Goal: Task Accomplishment & Management: Manage account settings

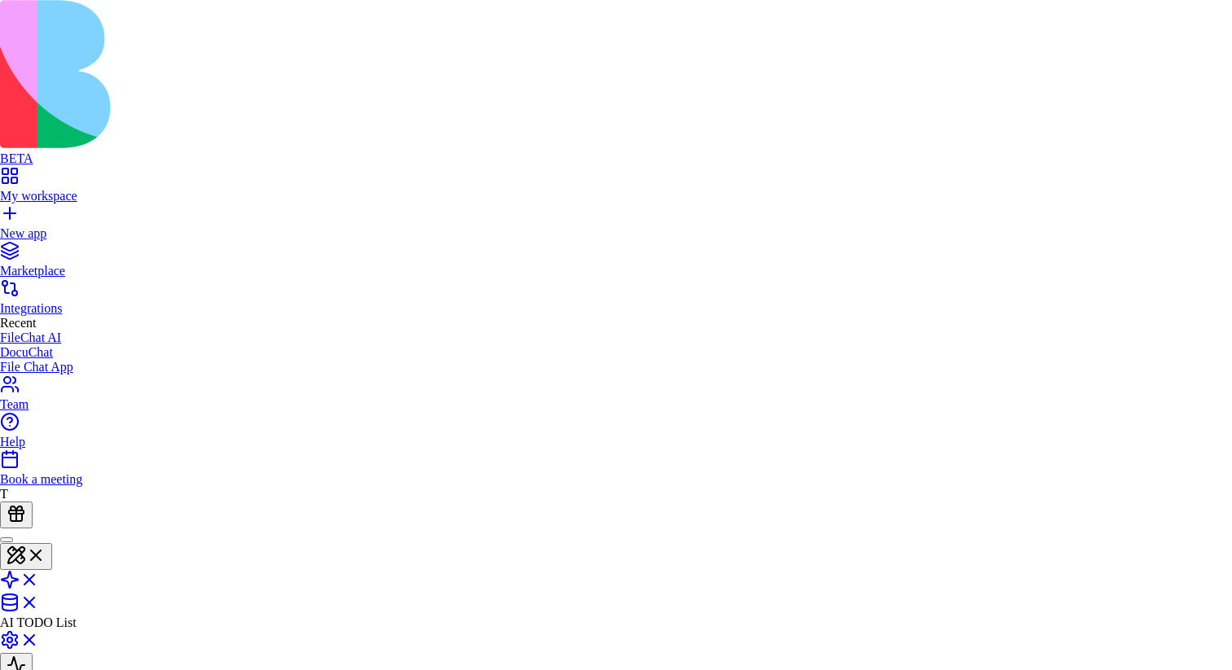
type button "private"
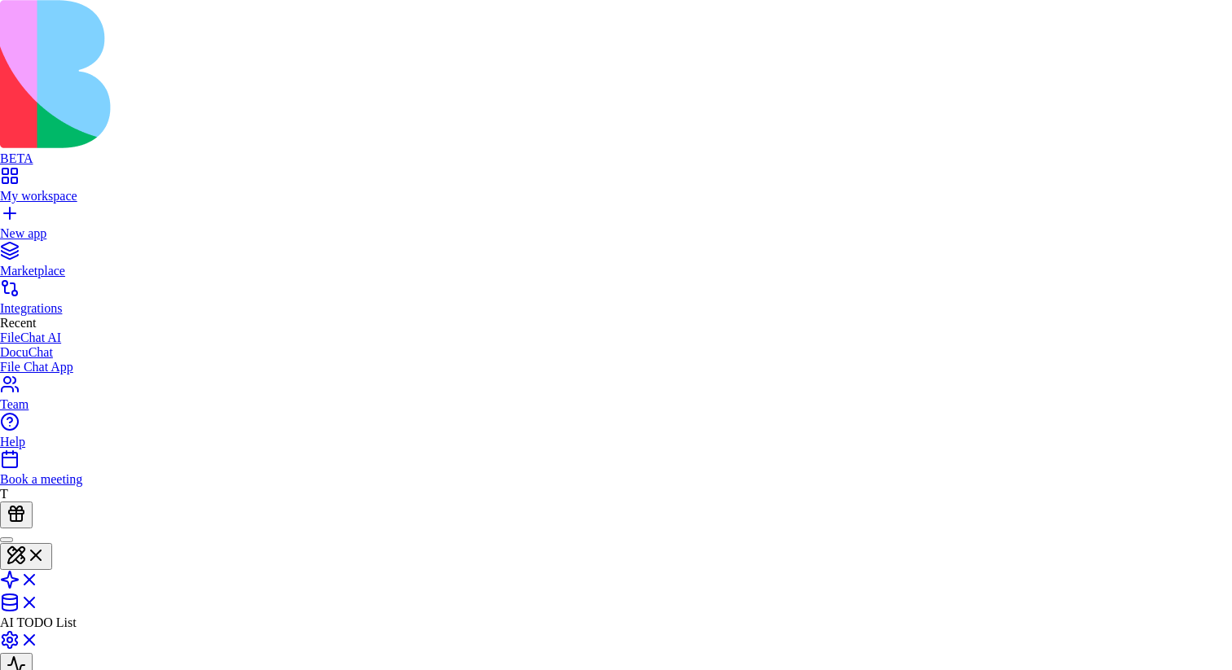
type button "public"
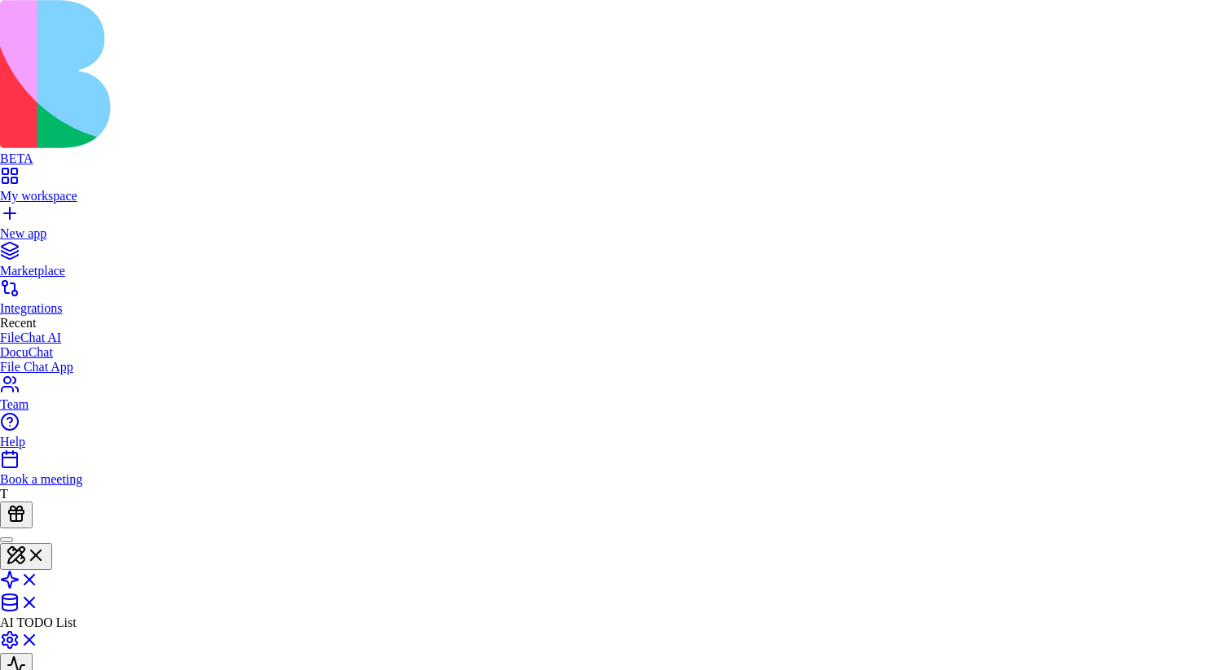
type button "private"
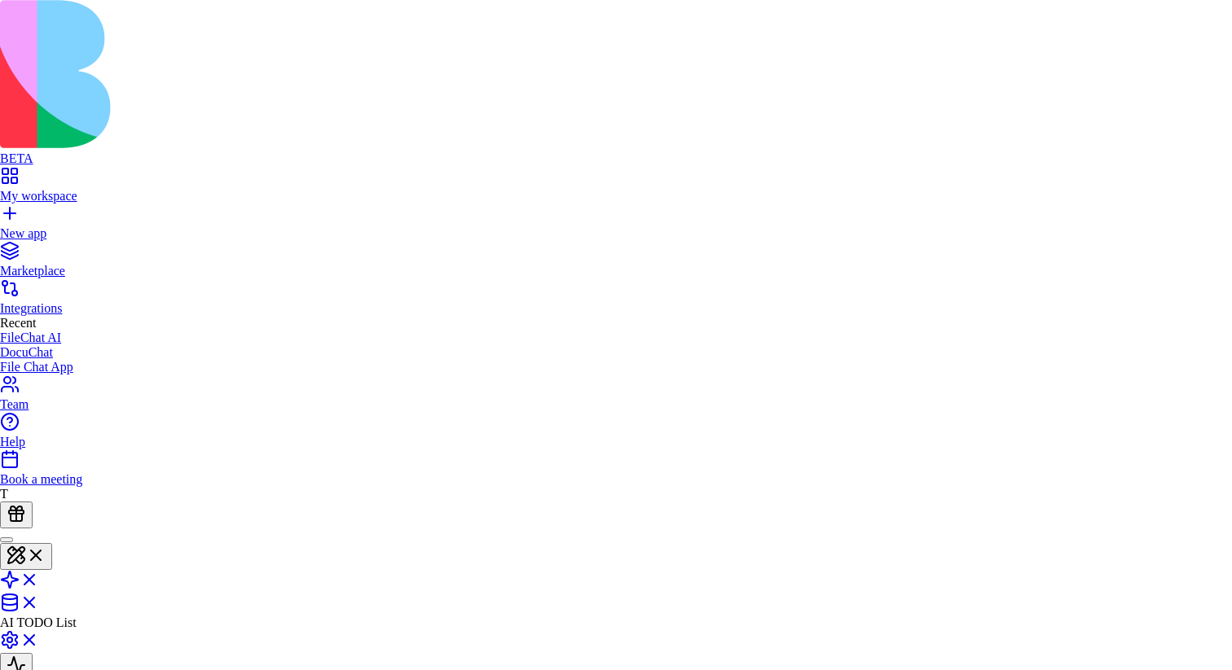
type button "signup"
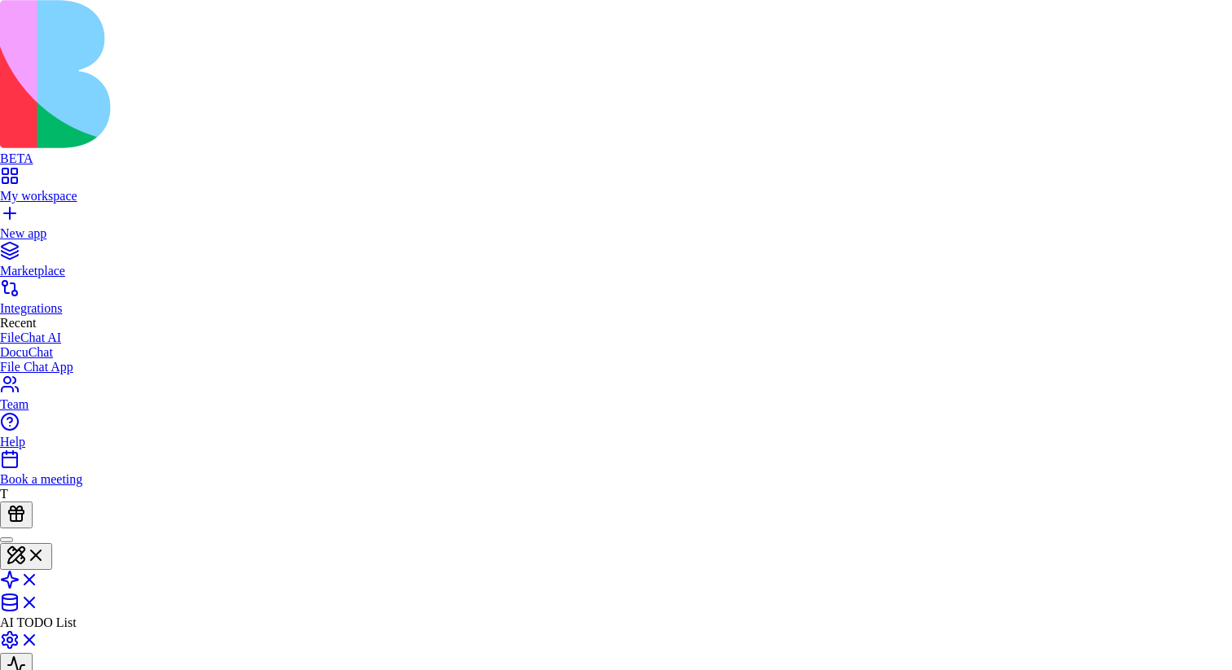
type button "signup"
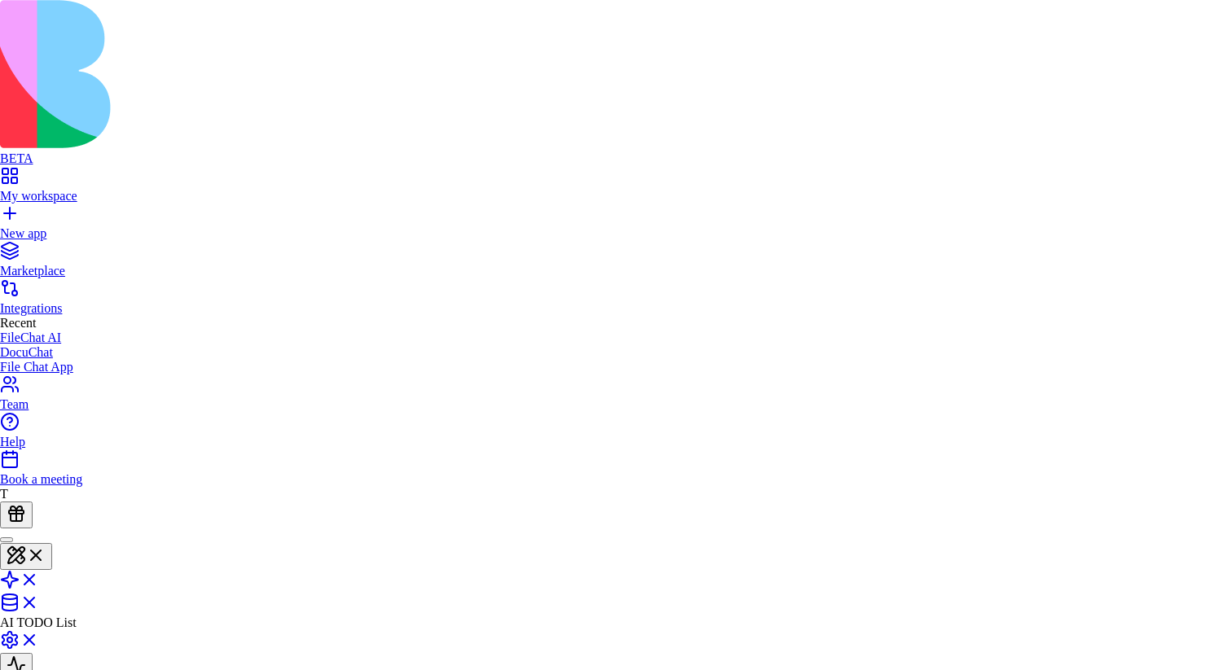
type button "false"
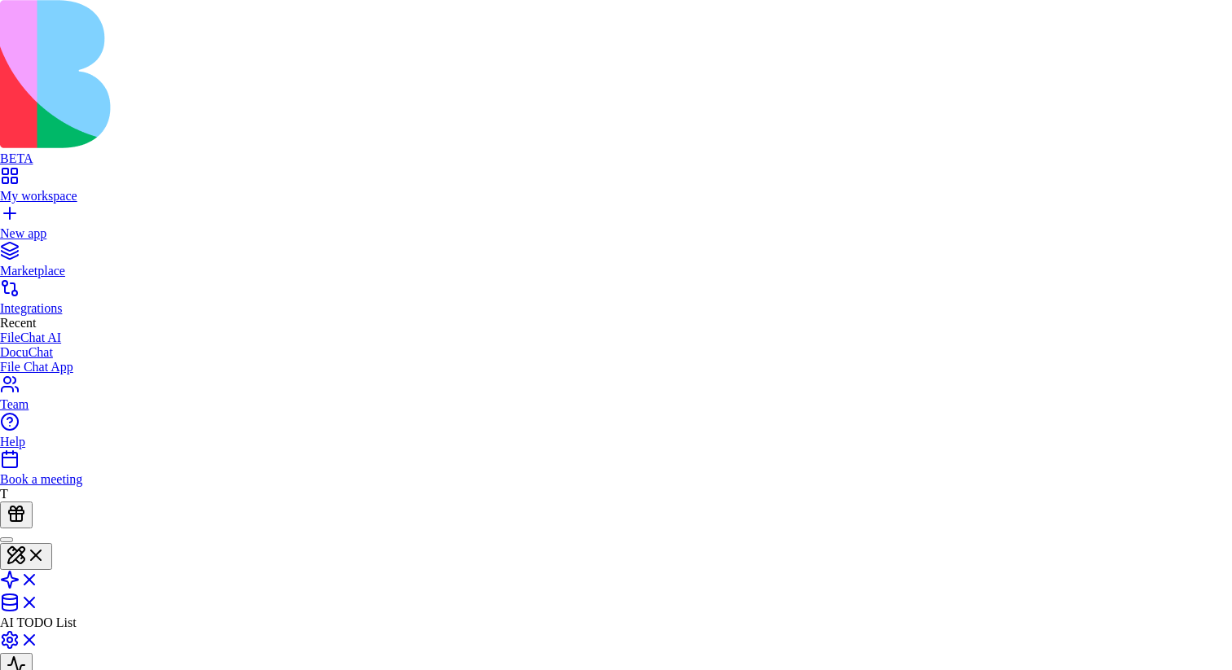
type button "true"
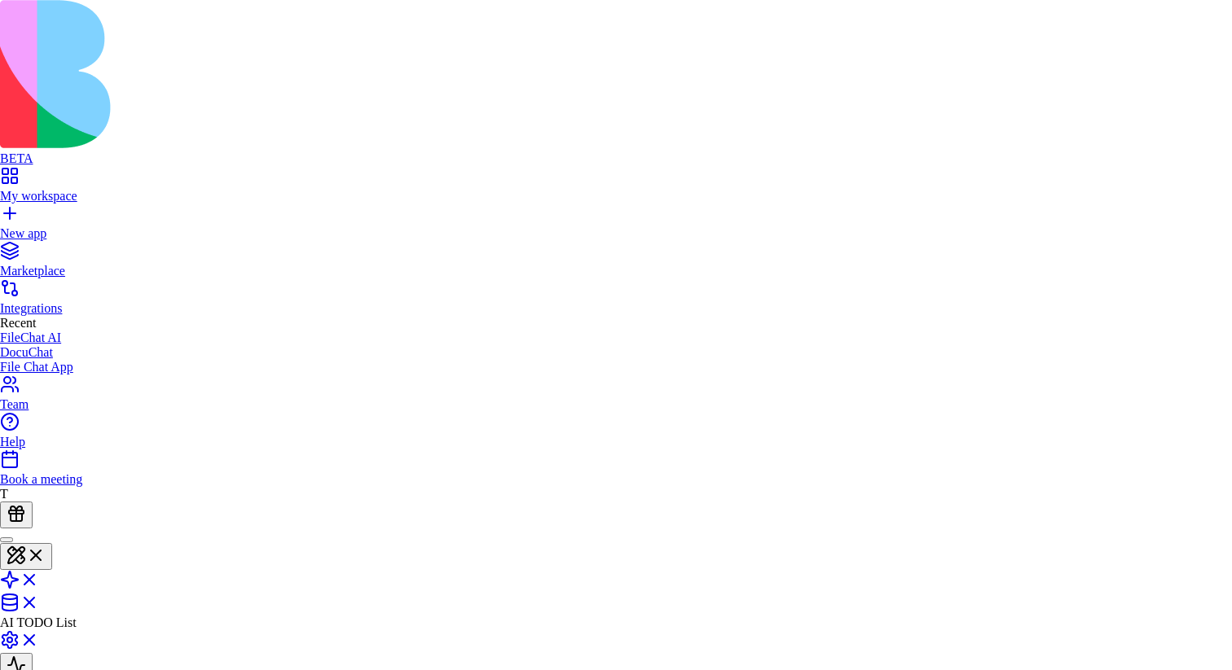
type button "true"
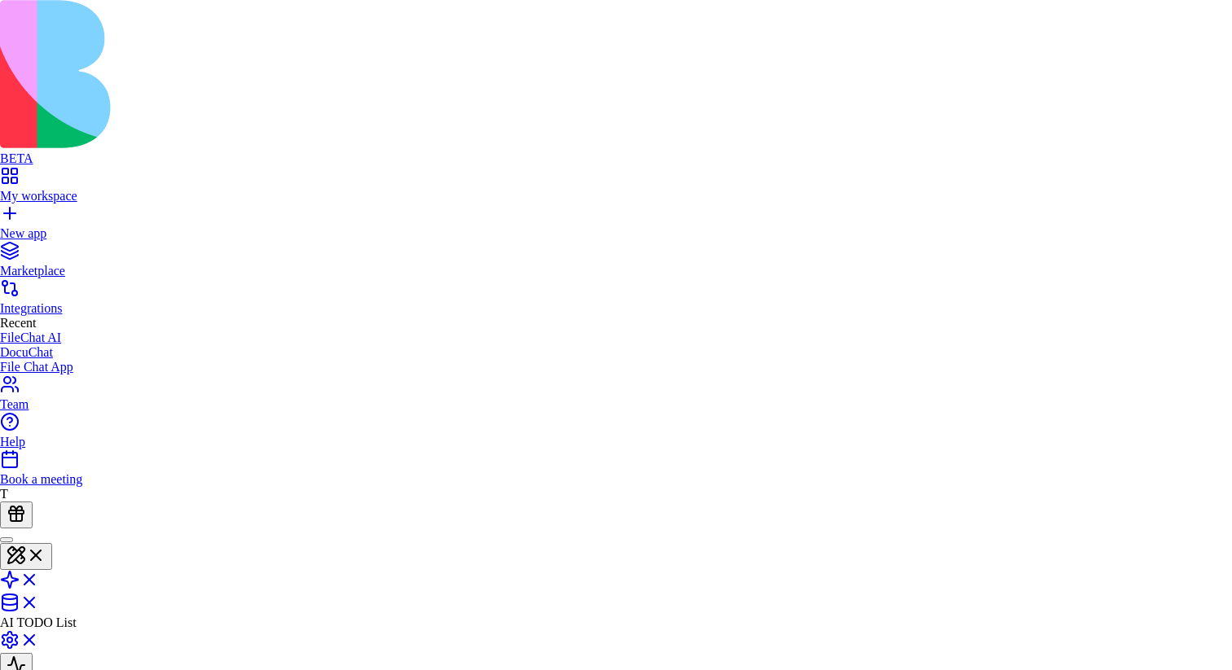
type button "false"
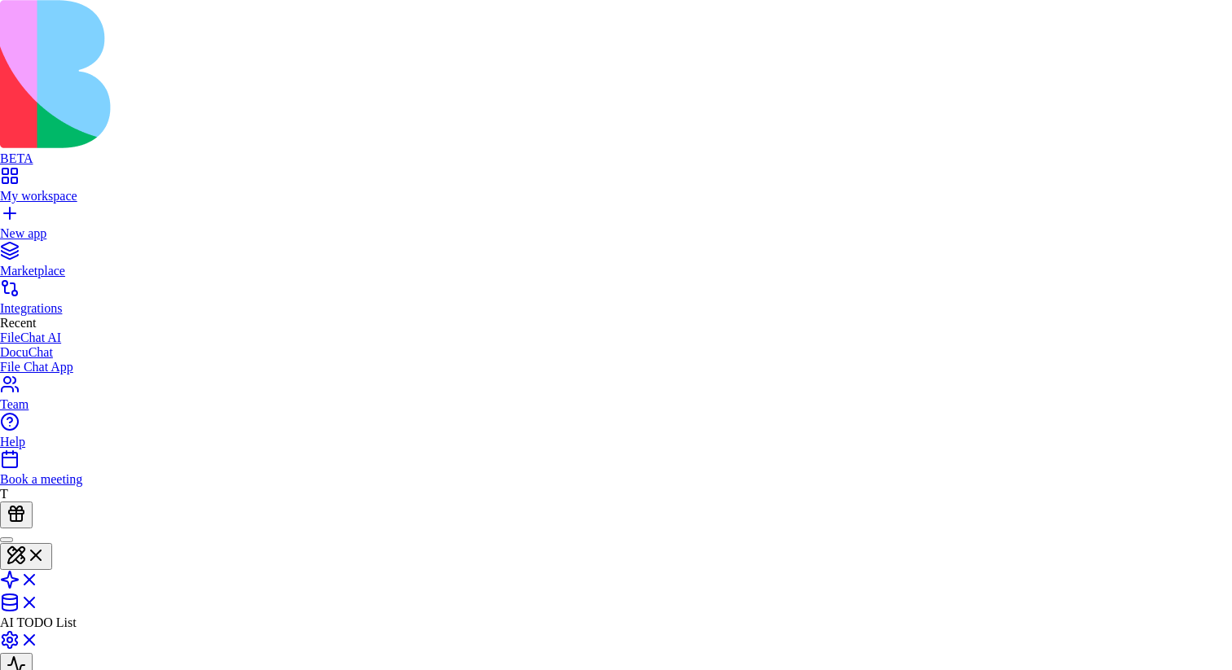
type button "true"
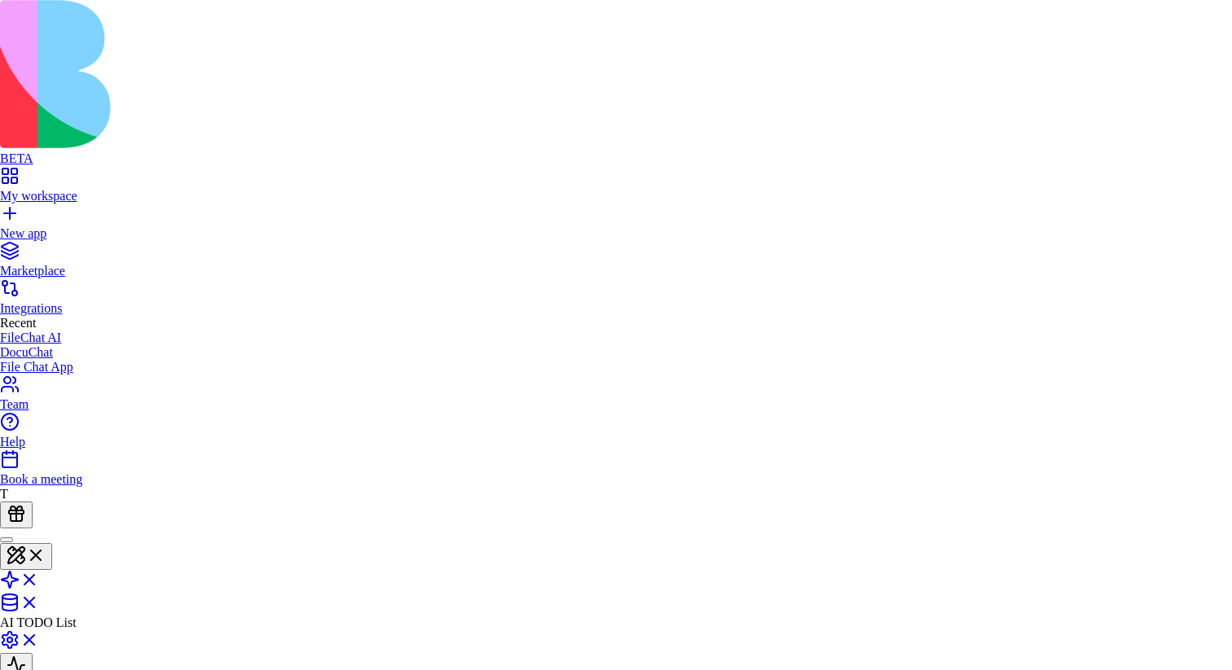
type button "true"
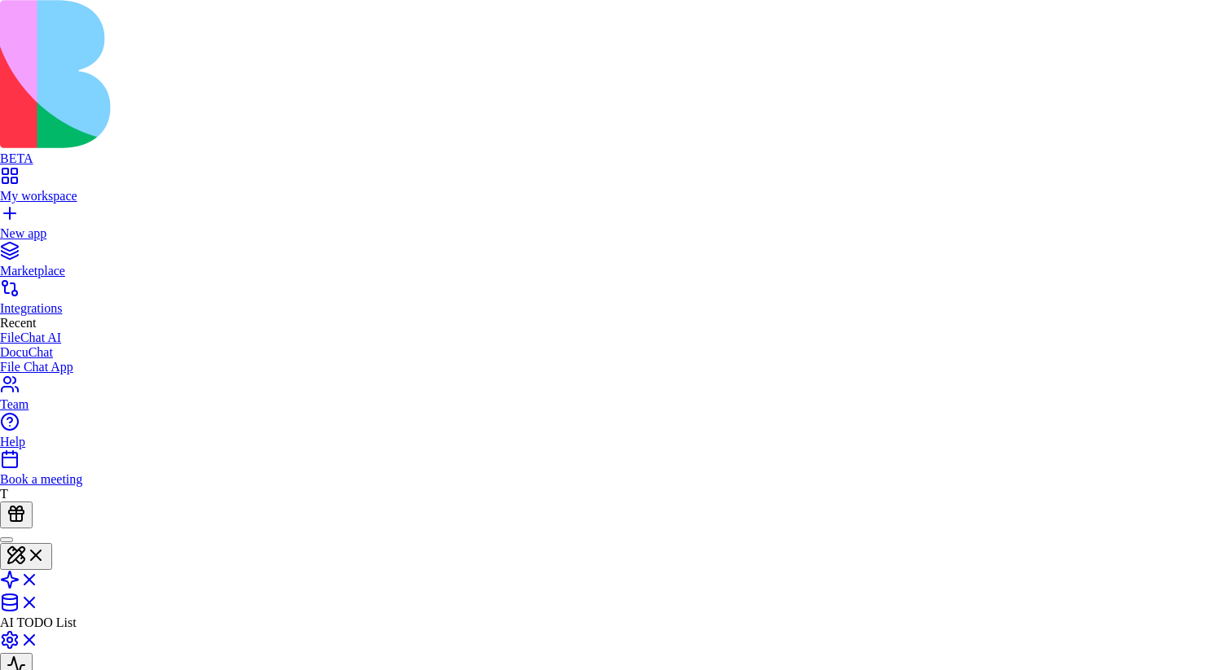
type button "on"
type button "true"
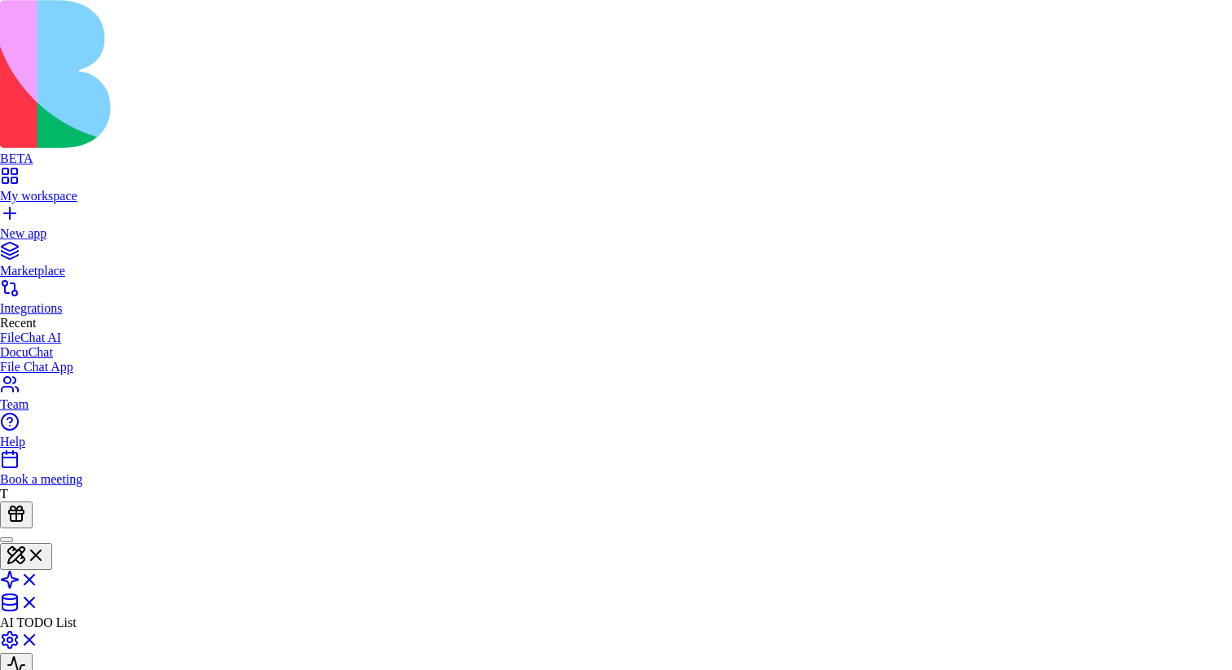
type button "false"
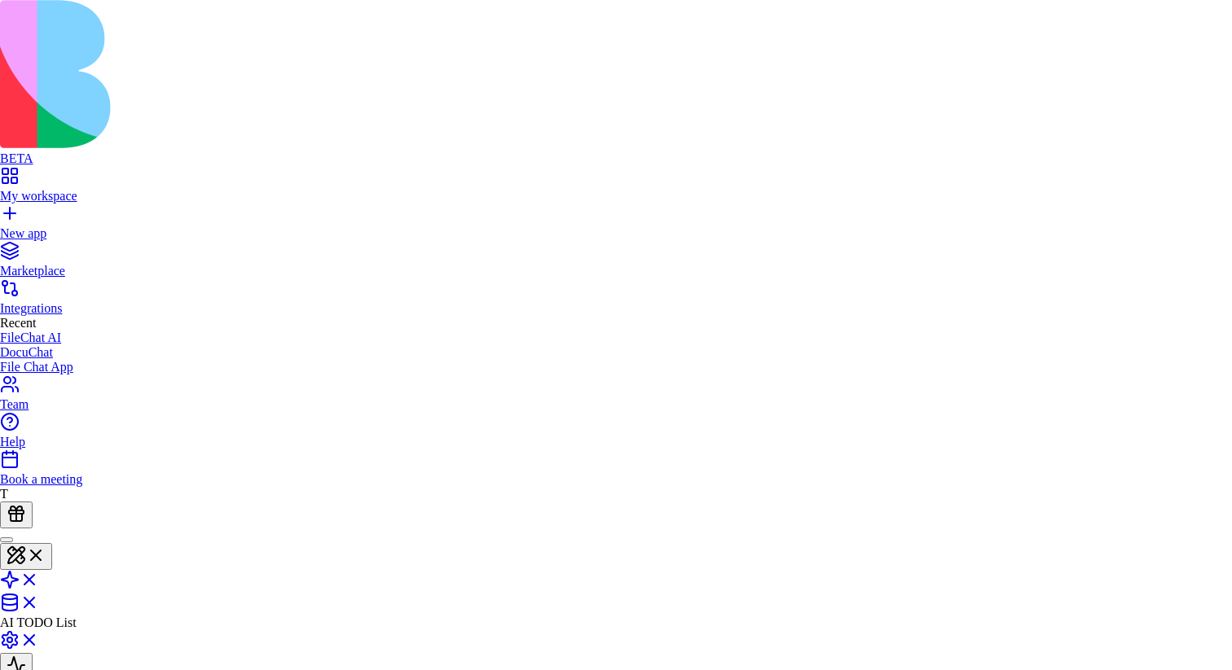
type button "true"
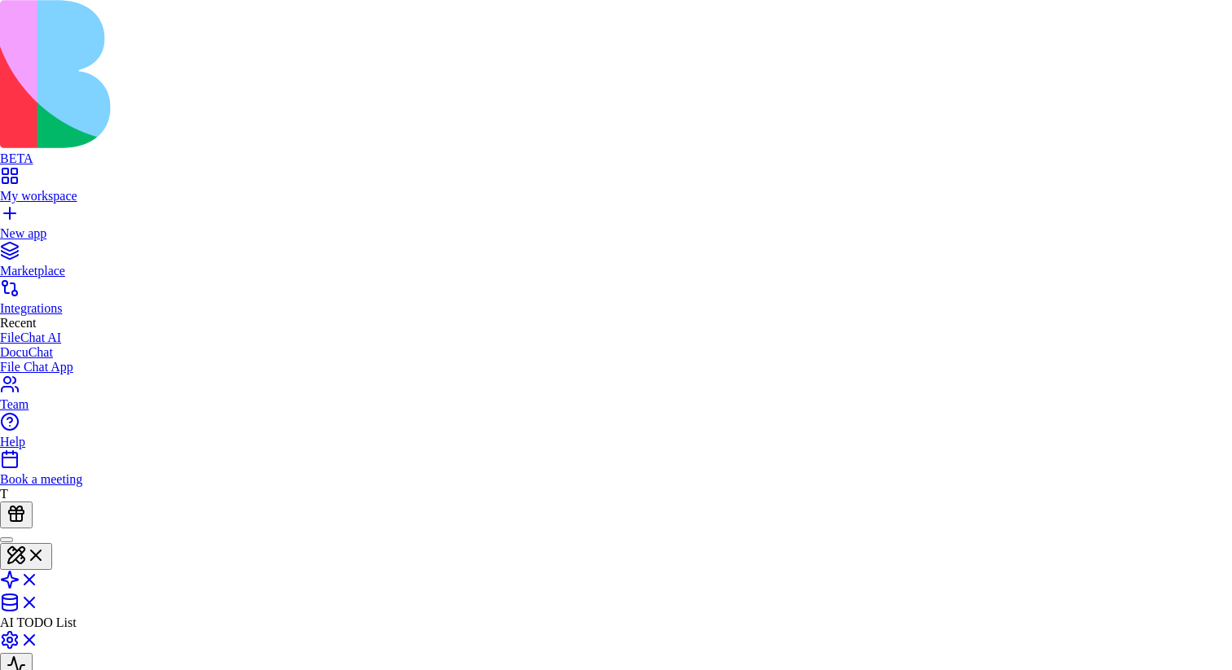
type button "false"
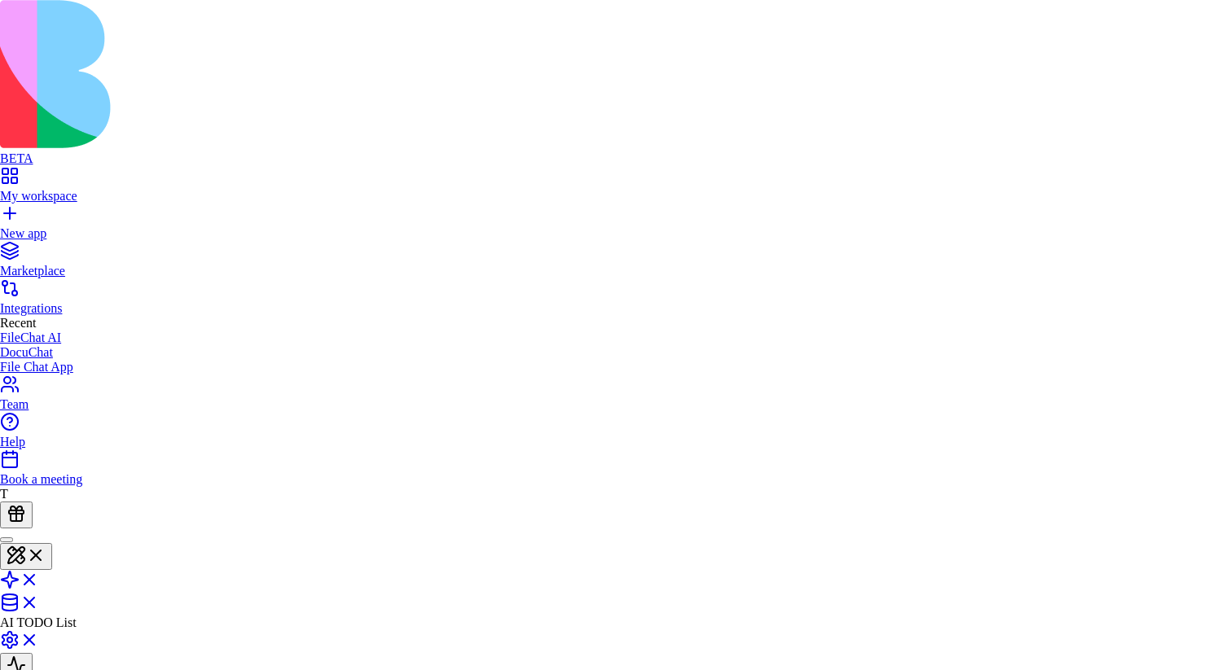
type button "true"
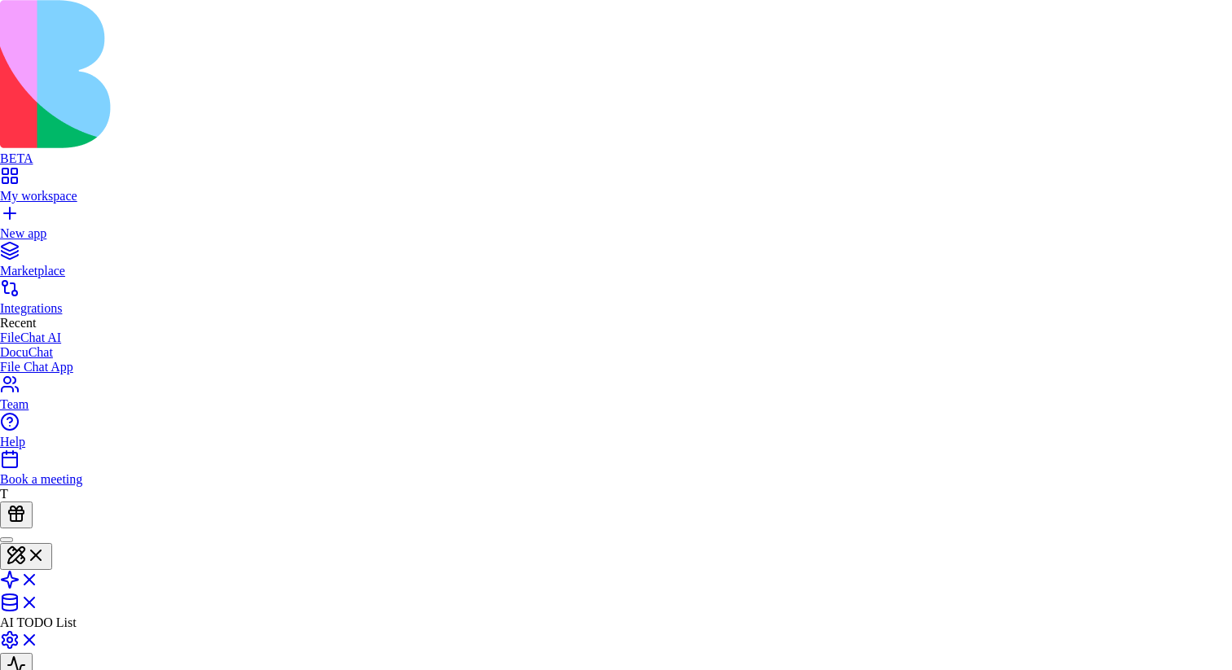
type button "true"
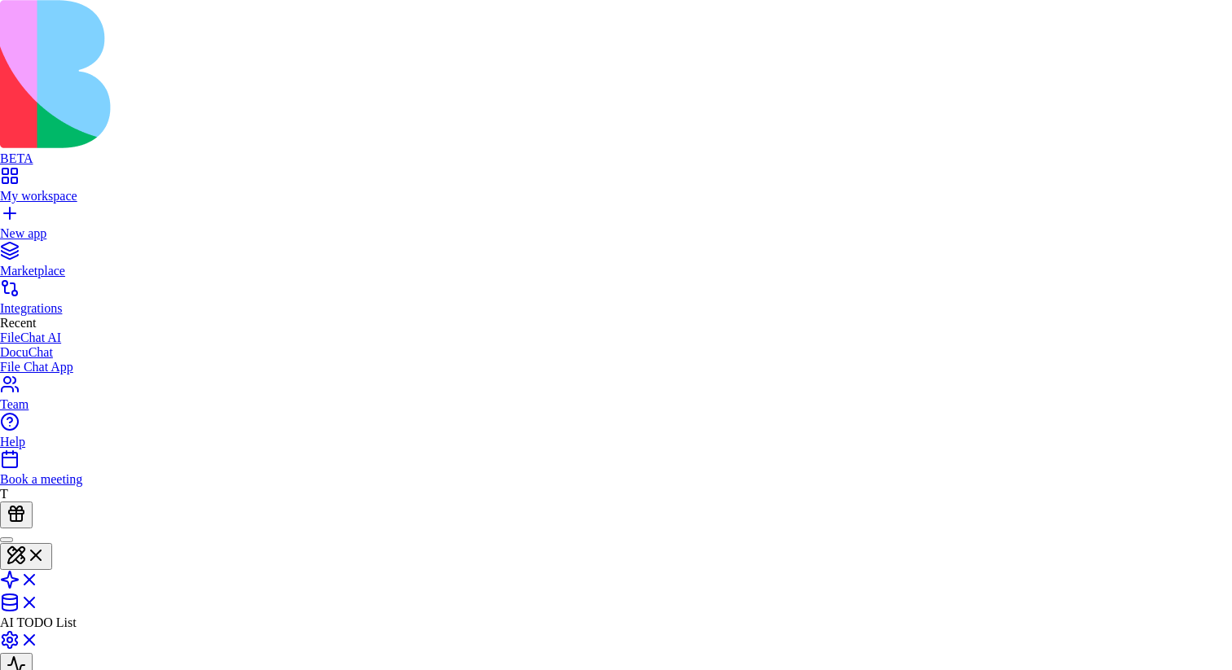
type button "false"
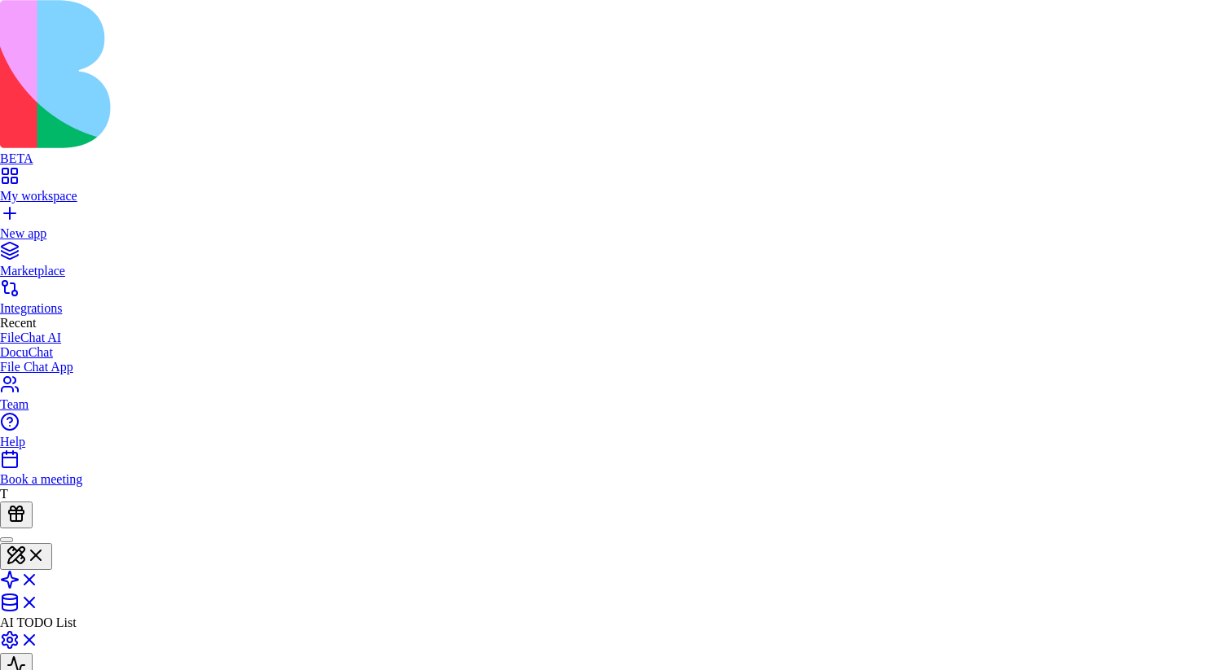
type button "false"
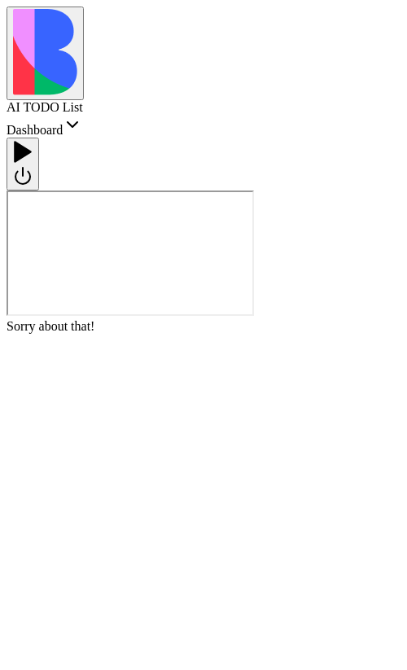
click at [202, 37] on html "AI TODO List Dashboard Sorry about that! App didn't load properly No worries - …" at bounding box center [203, 445] width 407 height 891
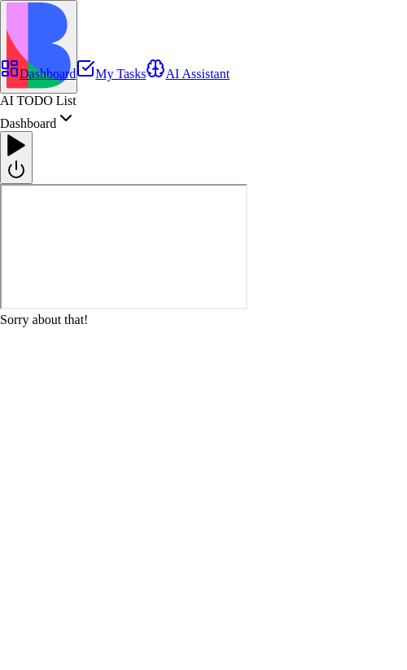
click at [202, 37] on html "AI TODO List Dashboard Sorry about that! App didn't load properly No worries - …" at bounding box center [203, 449] width 407 height 898
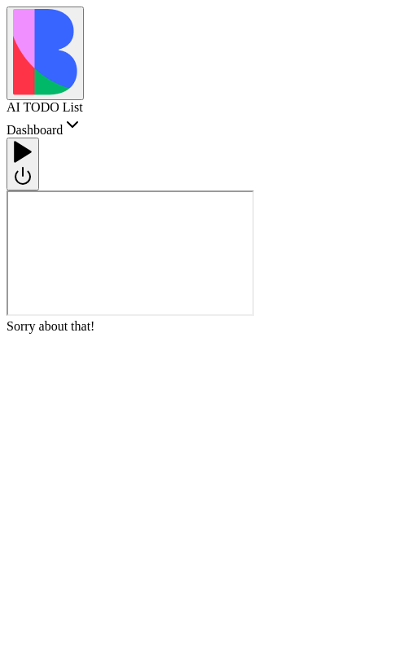
click at [399, 319] on div "Sorry about that! App didn't load properly No worries - this happens sometimes.…" at bounding box center [204, 564] width 394 height 490
click at [246, 100] on div "AI TODO List Dashboard" at bounding box center [204, 118] width 394 height 37
click at [232, 39] on html "AI TODO List Dashboard Sorry about that! App didn't load properly No worries - …" at bounding box center [203, 445] width 407 height 891
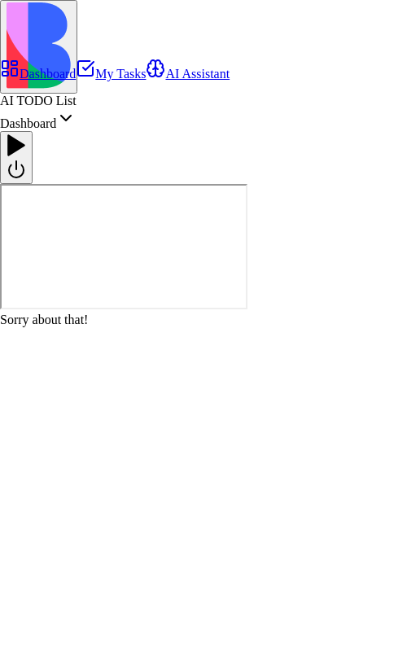
click at [309, 219] on html "AI TODO List Dashboard Sorry about that! App didn't load properly No worries - …" at bounding box center [203, 449] width 407 height 898
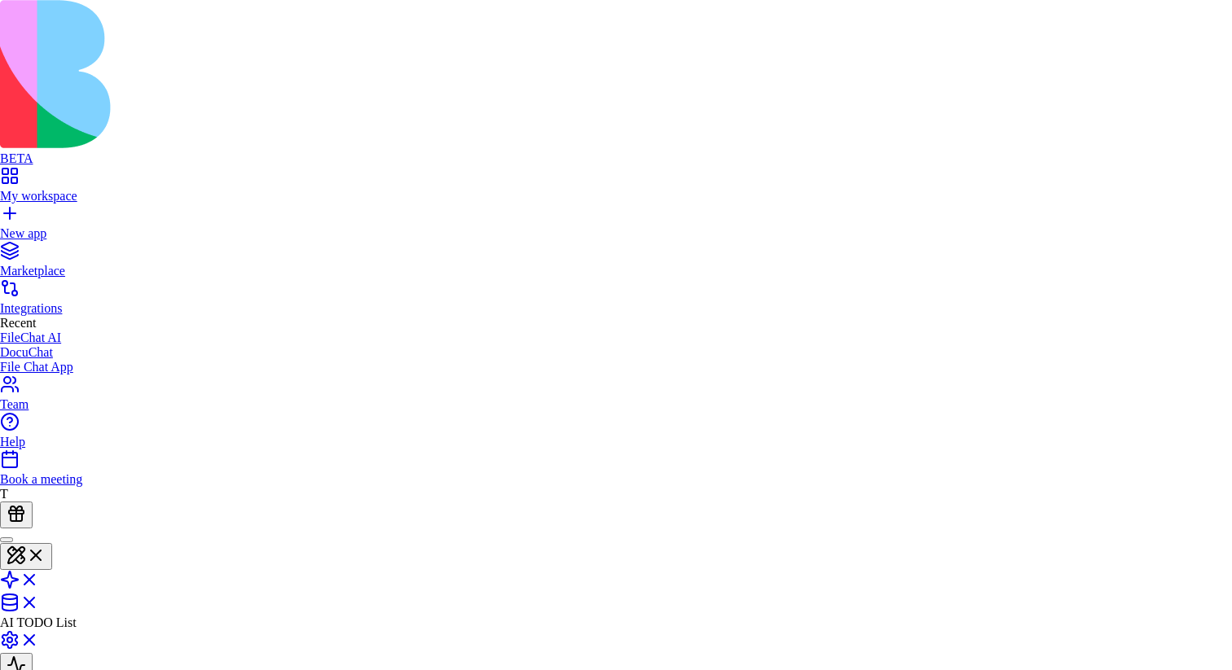
type button "true"
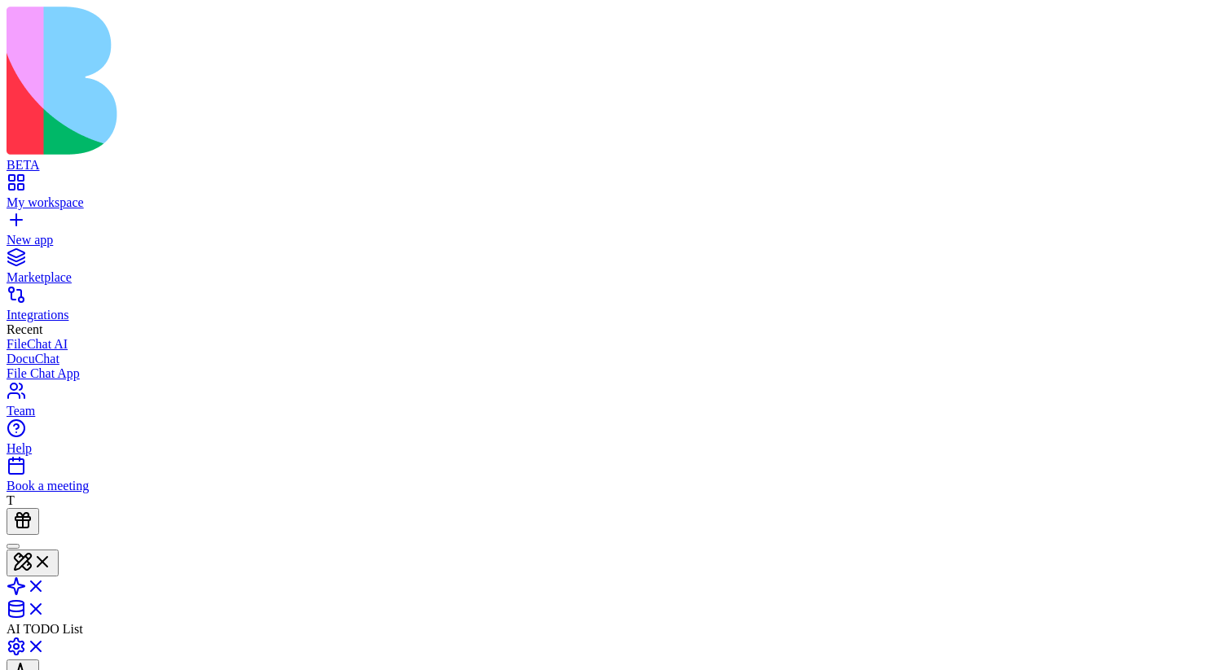
click at [31, 181] on link "My workspace" at bounding box center [616, 195] width 1219 height 29
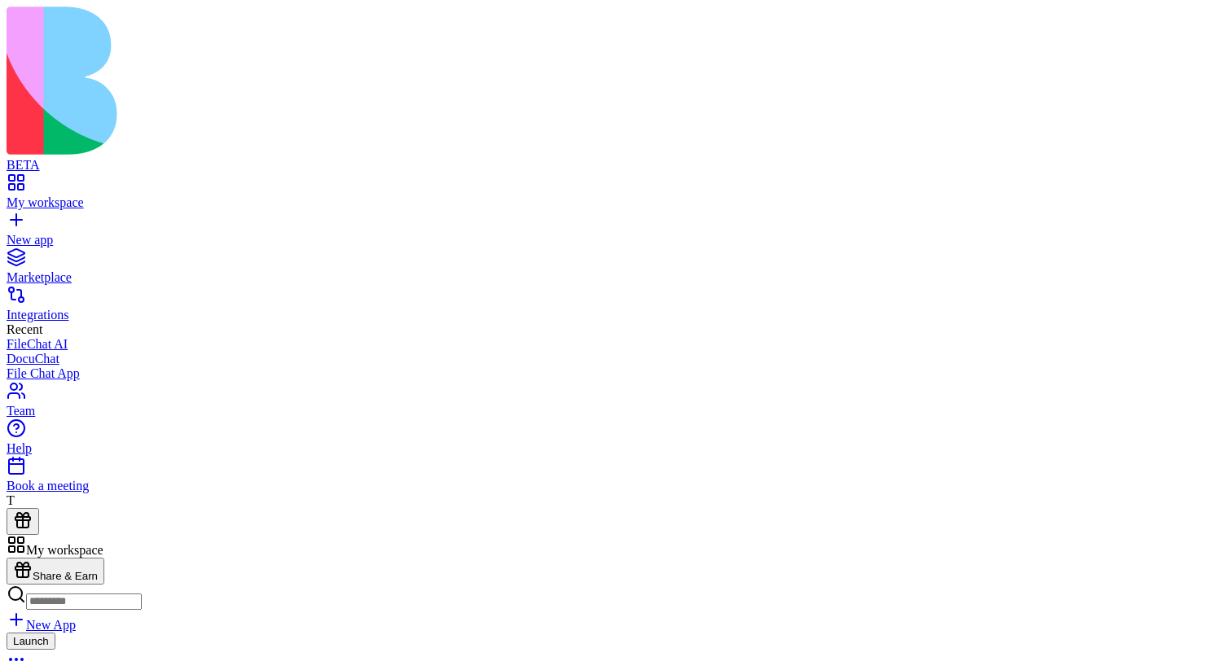
scroll to position [0, 0]
click at [1155, 535] on header "My workspace Share & Earn" at bounding box center [616, 560] width 1219 height 50
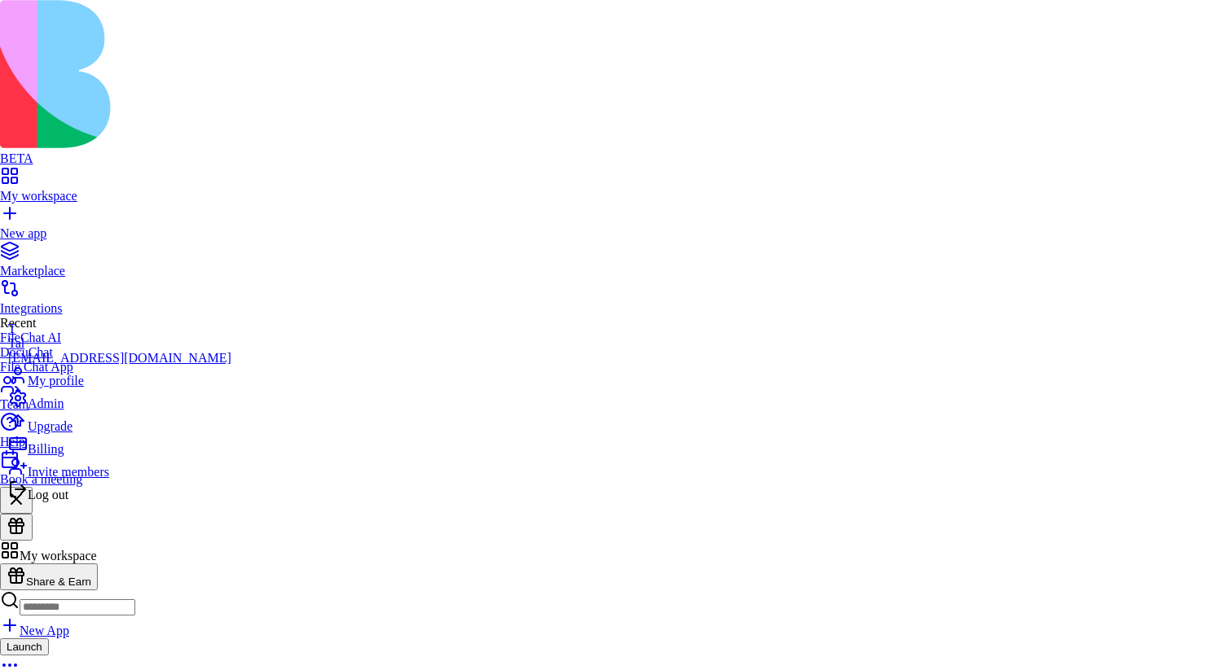
click at [134, 411] on div "Admin" at bounding box center [119, 400] width 223 height 23
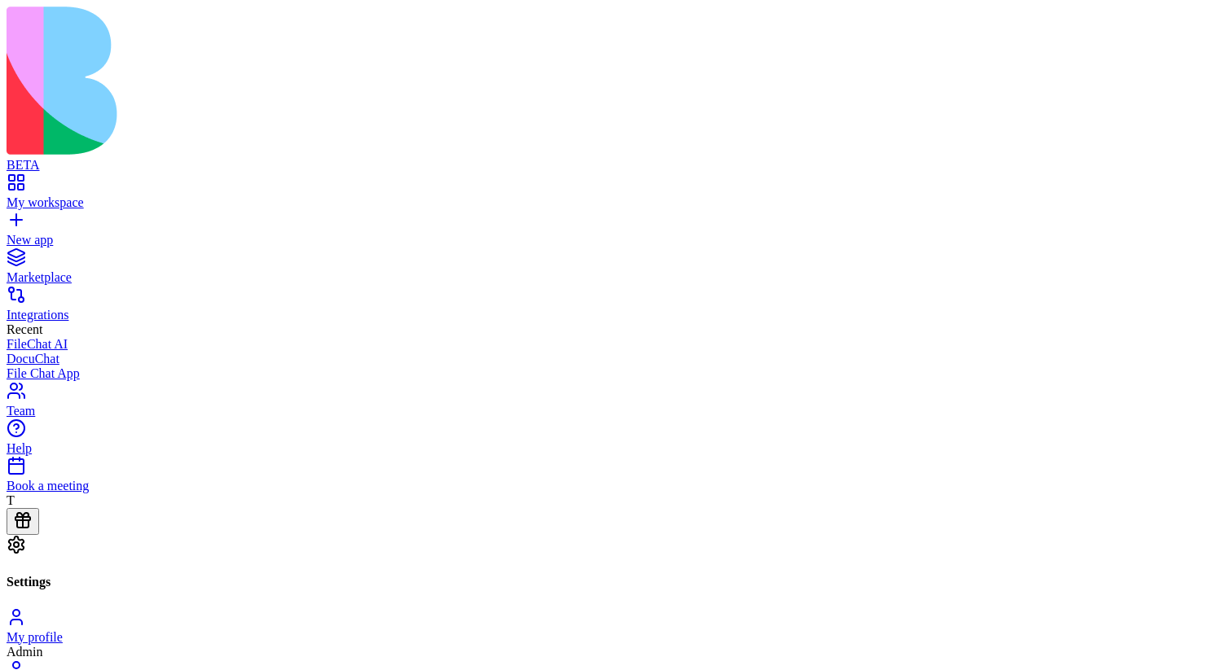
click at [125, 195] on div "My workspace" at bounding box center [616, 202] width 1219 height 15
click at [100, 195] on div "My workspace" at bounding box center [616, 202] width 1219 height 15
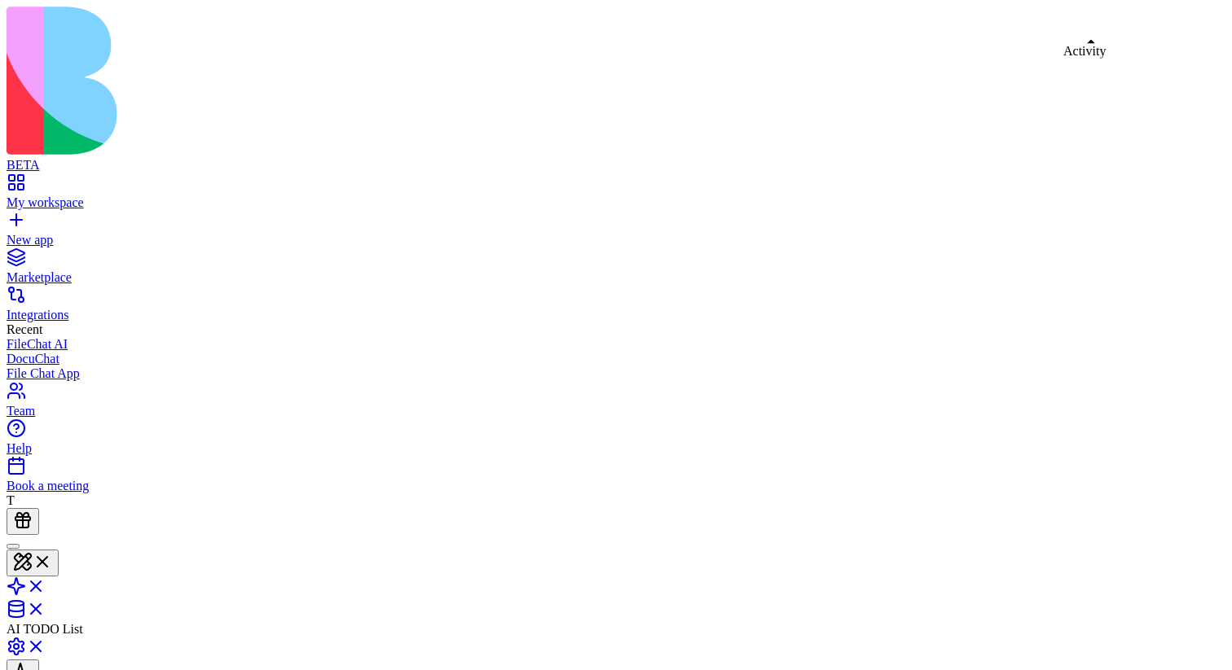
click at [39, 660] on button at bounding box center [23, 673] width 33 height 27
click at [59, 550] on button at bounding box center [33, 563] width 52 height 27
